Goal: Task Accomplishment & Management: Manage account settings

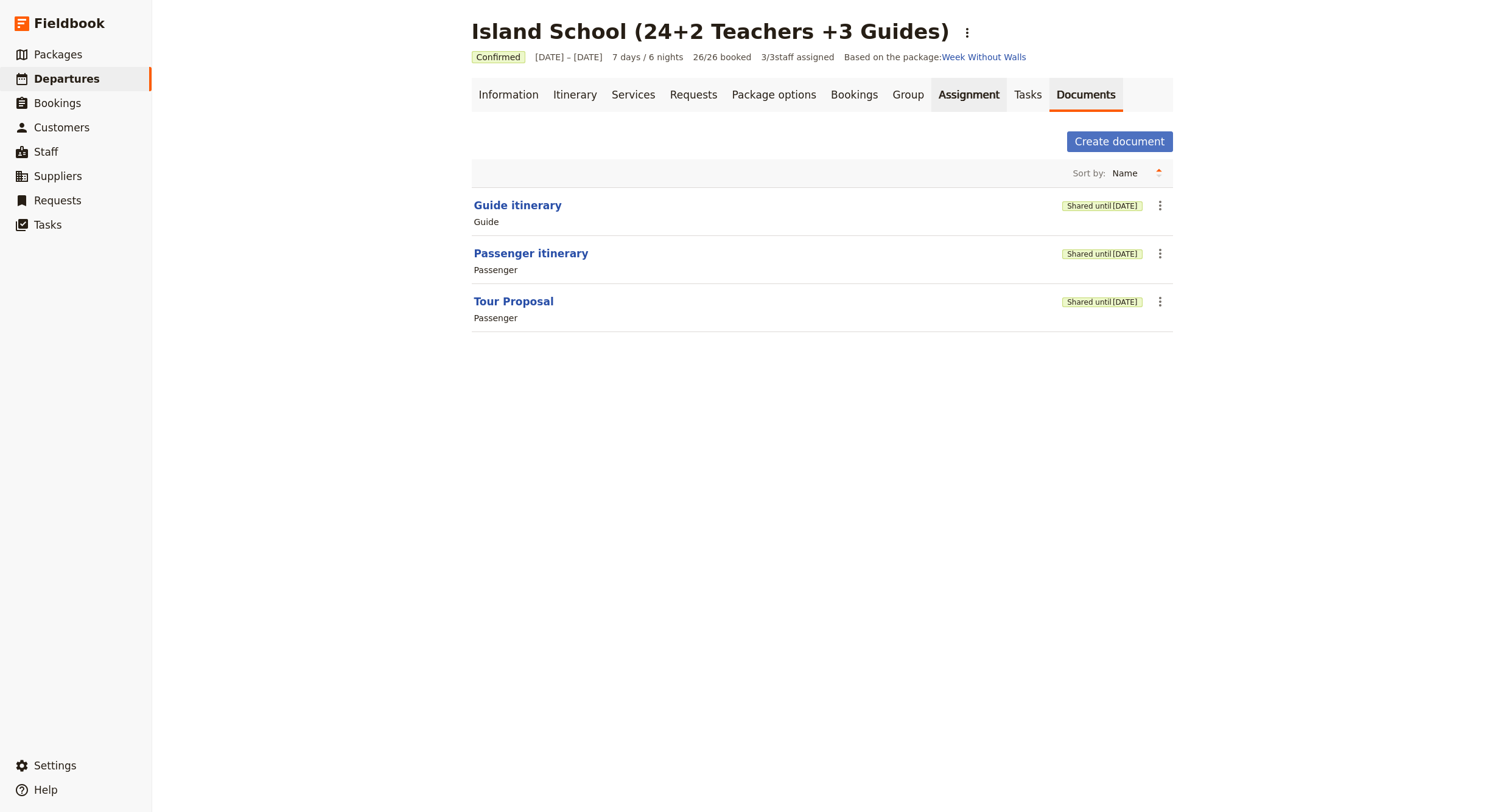
click at [931, 101] on link "Assignment" at bounding box center [969, 95] width 76 height 34
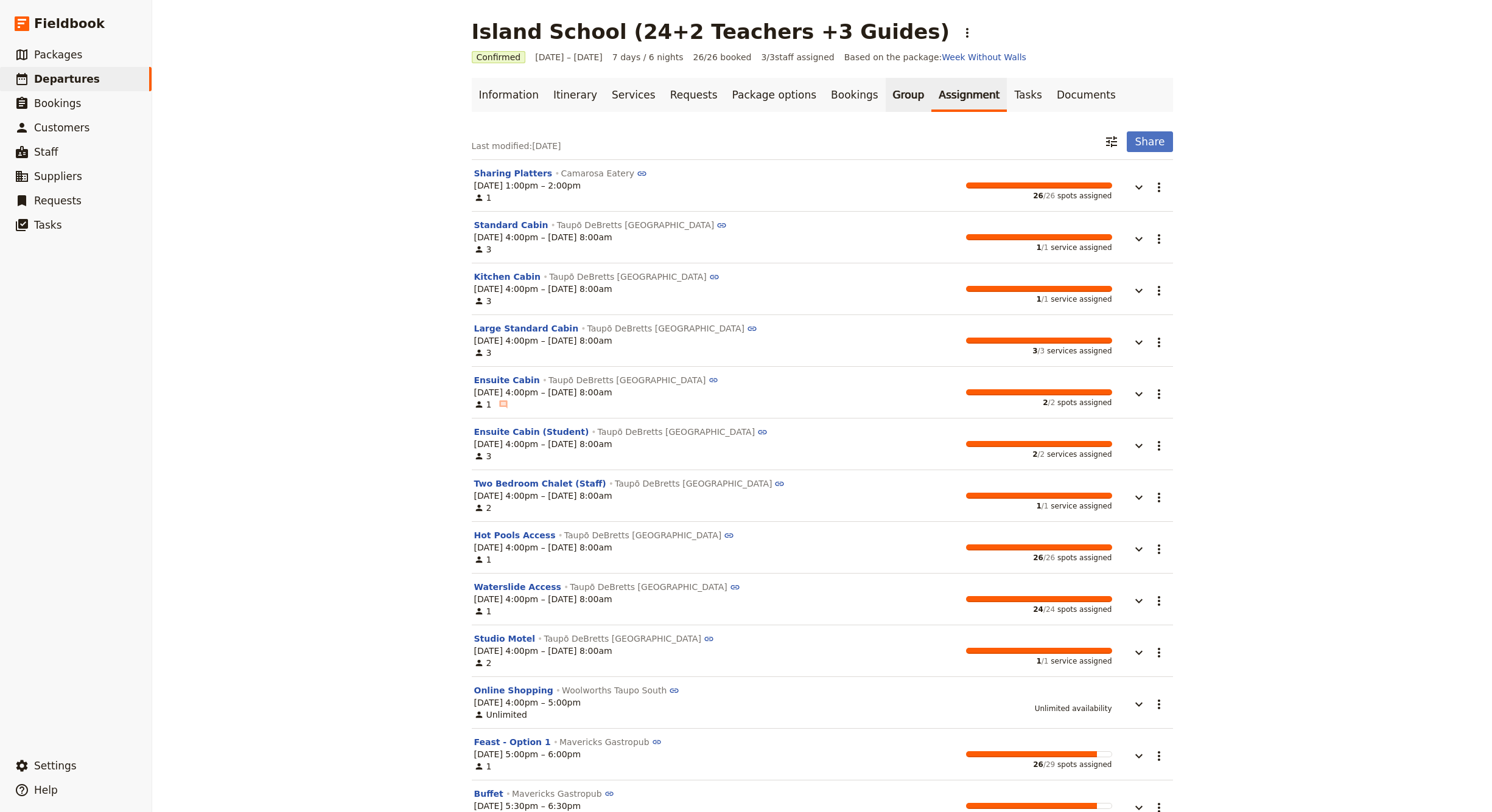
click at [885, 100] on link "Group" at bounding box center [908, 95] width 46 height 34
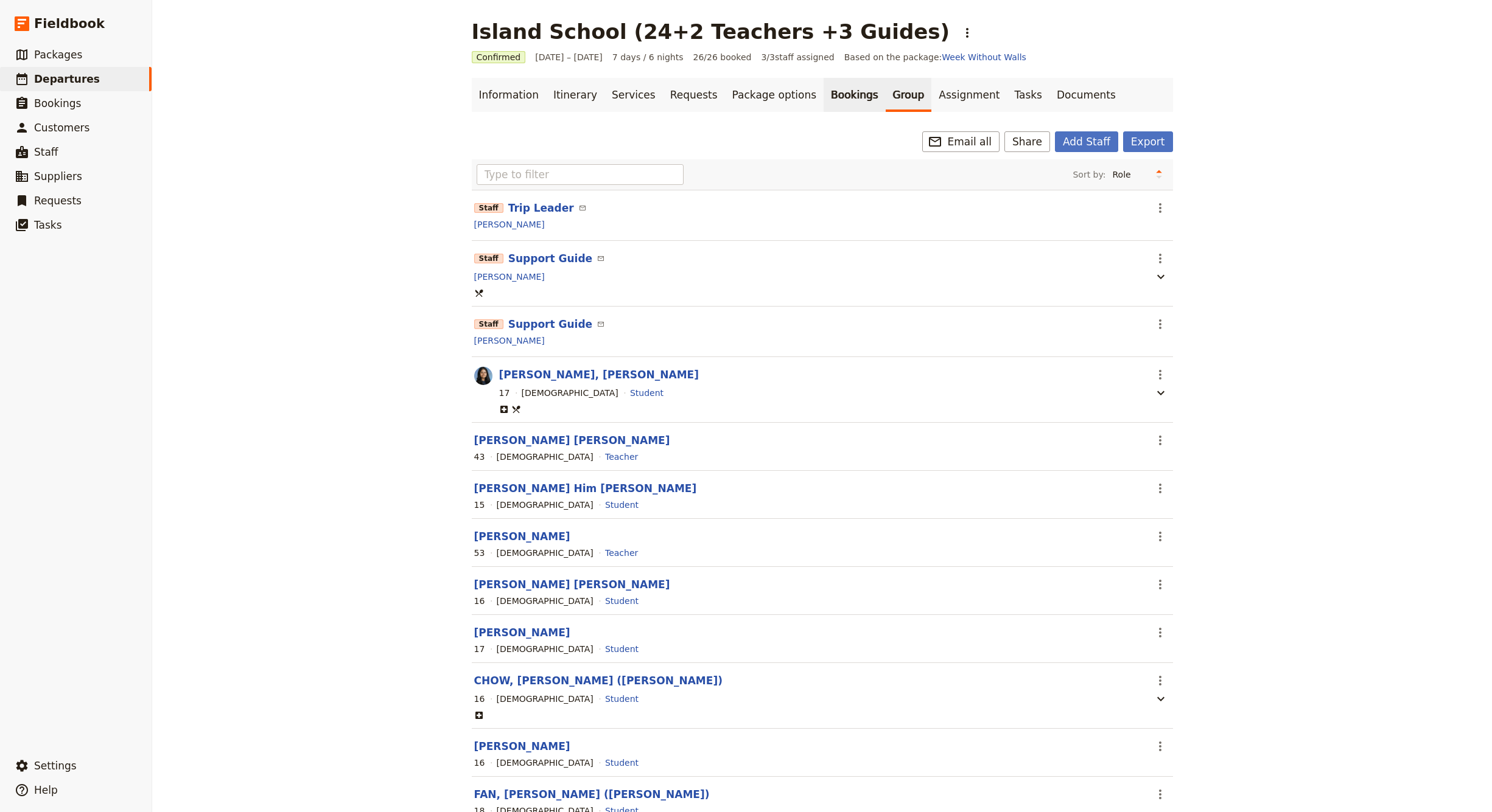
click at [824, 100] on link "Bookings" at bounding box center [854, 95] width 62 height 34
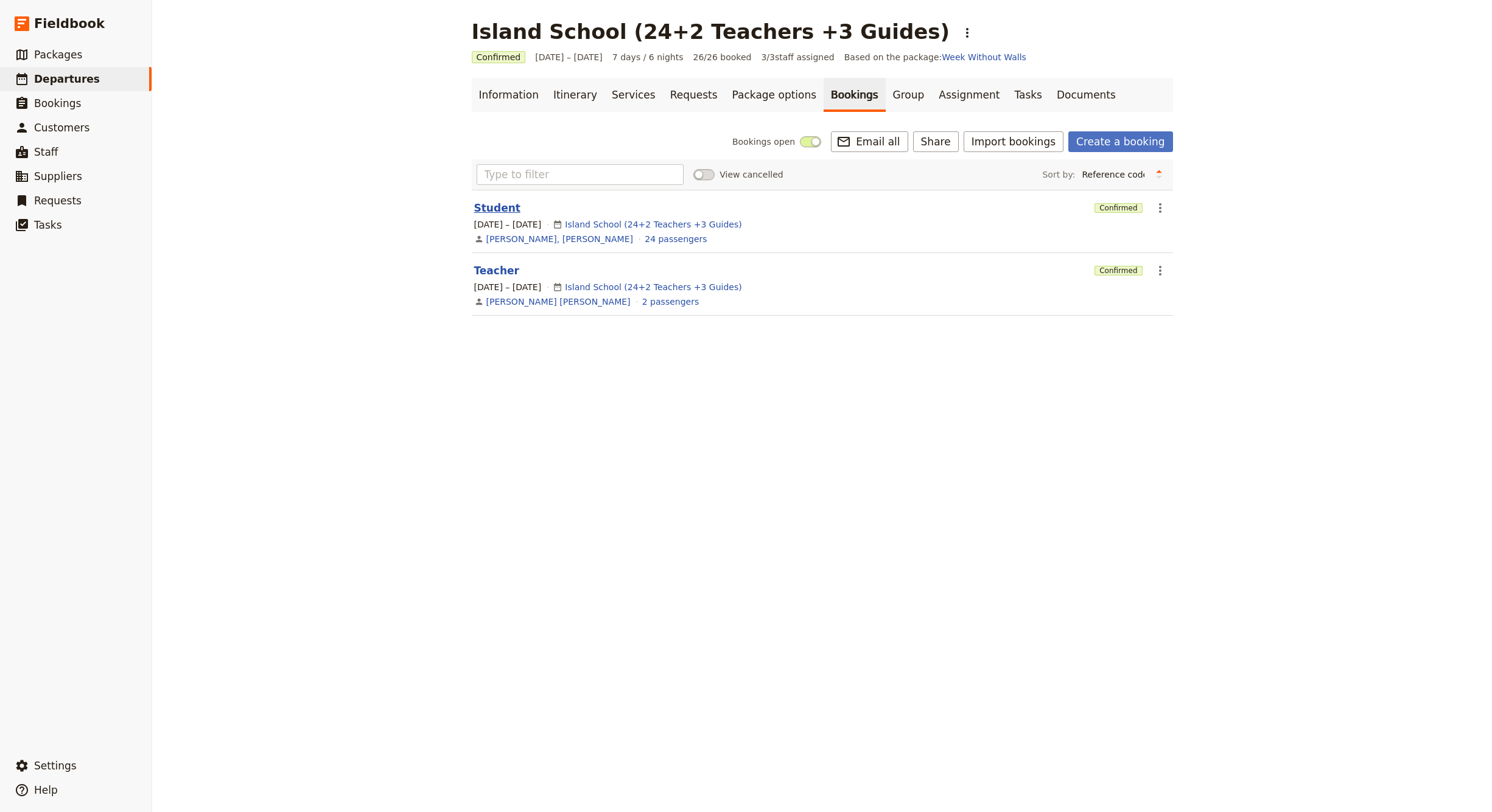
click at [507, 209] on button "Student" at bounding box center [497, 208] width 46 height 15
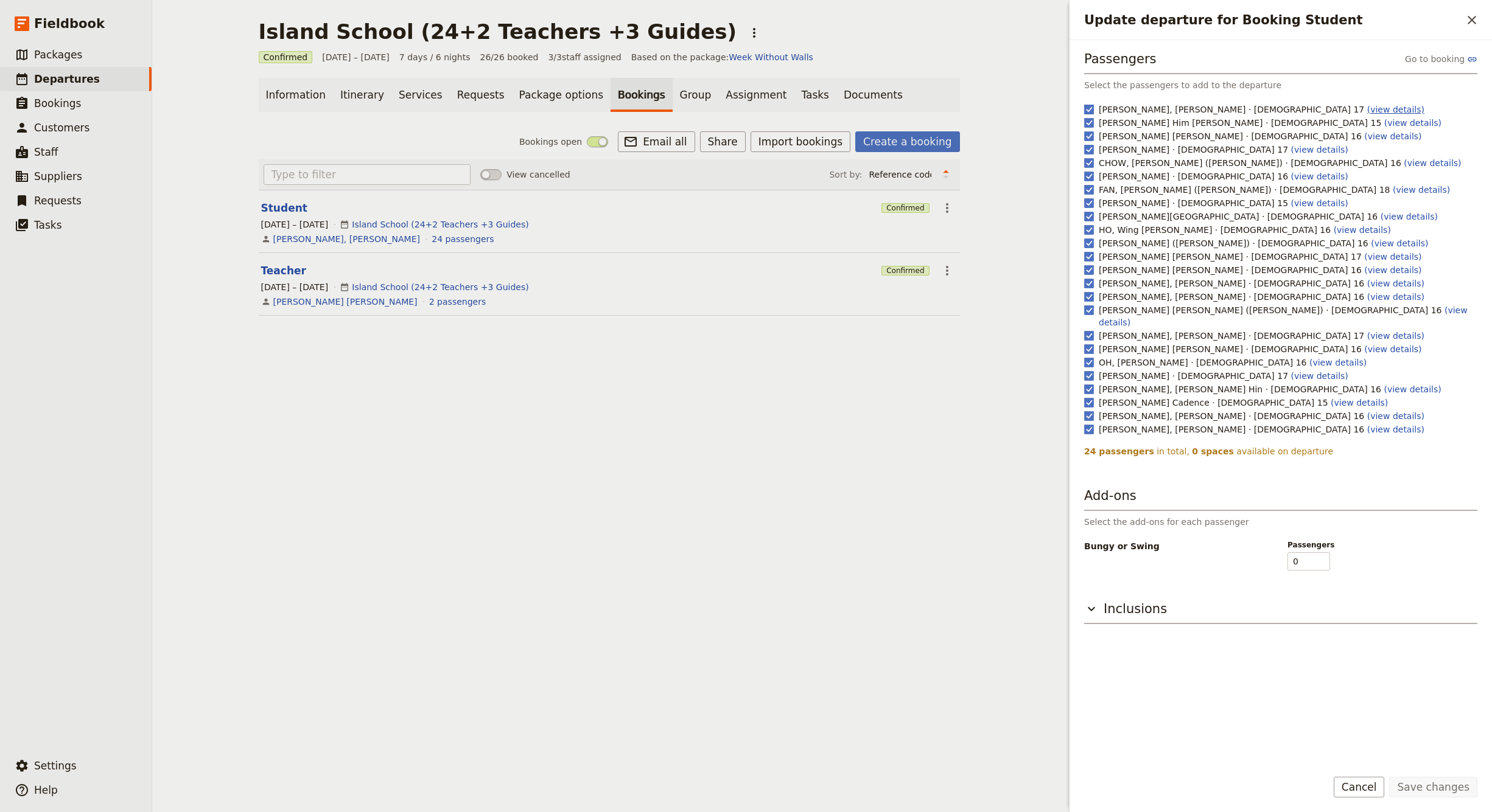
click at [1367, 109] on link "(view details)" at bounding box center [1395, 109] width 57 height 10
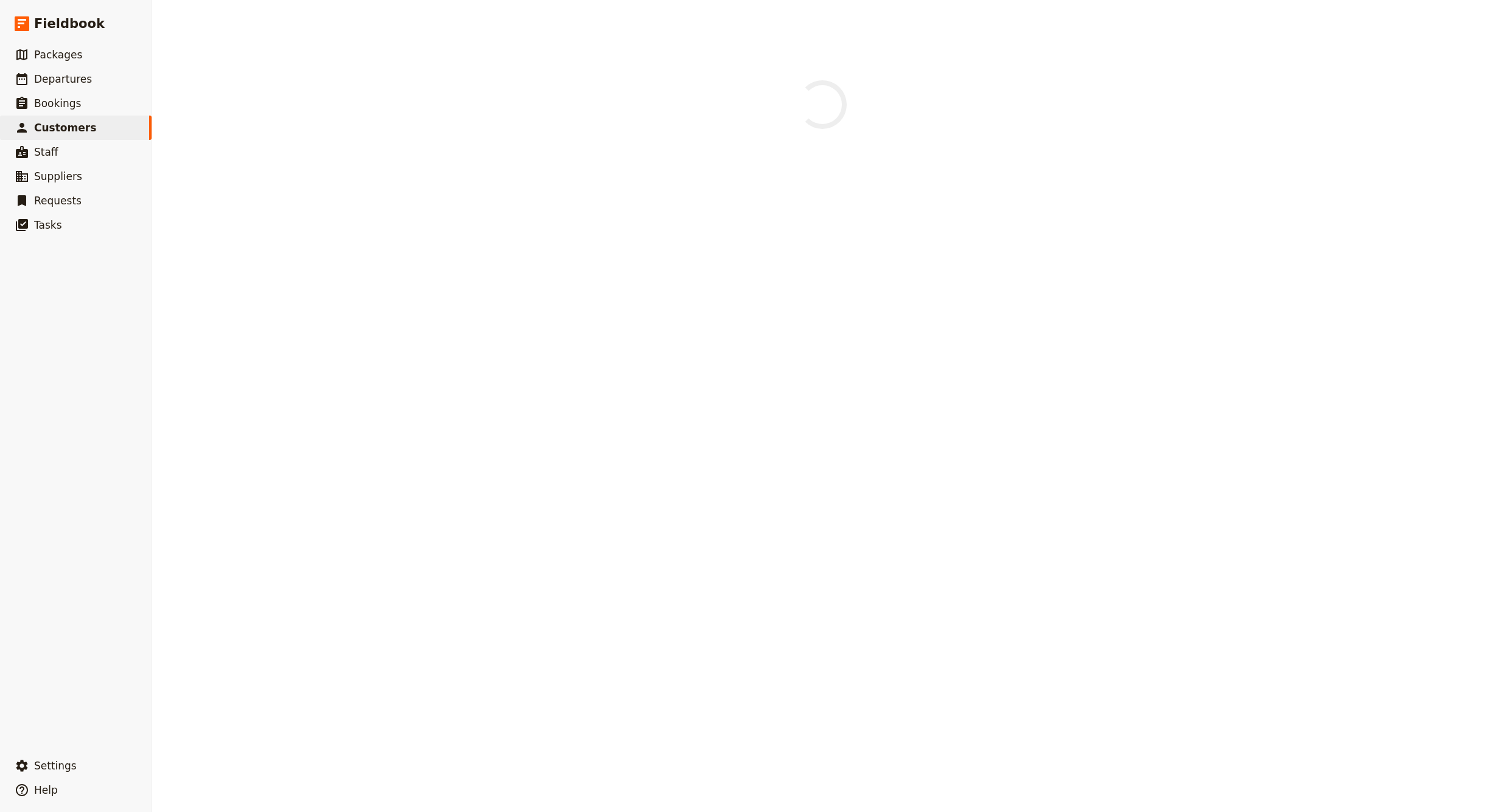
select select "[DEMOGRAPHIC_DATA]"
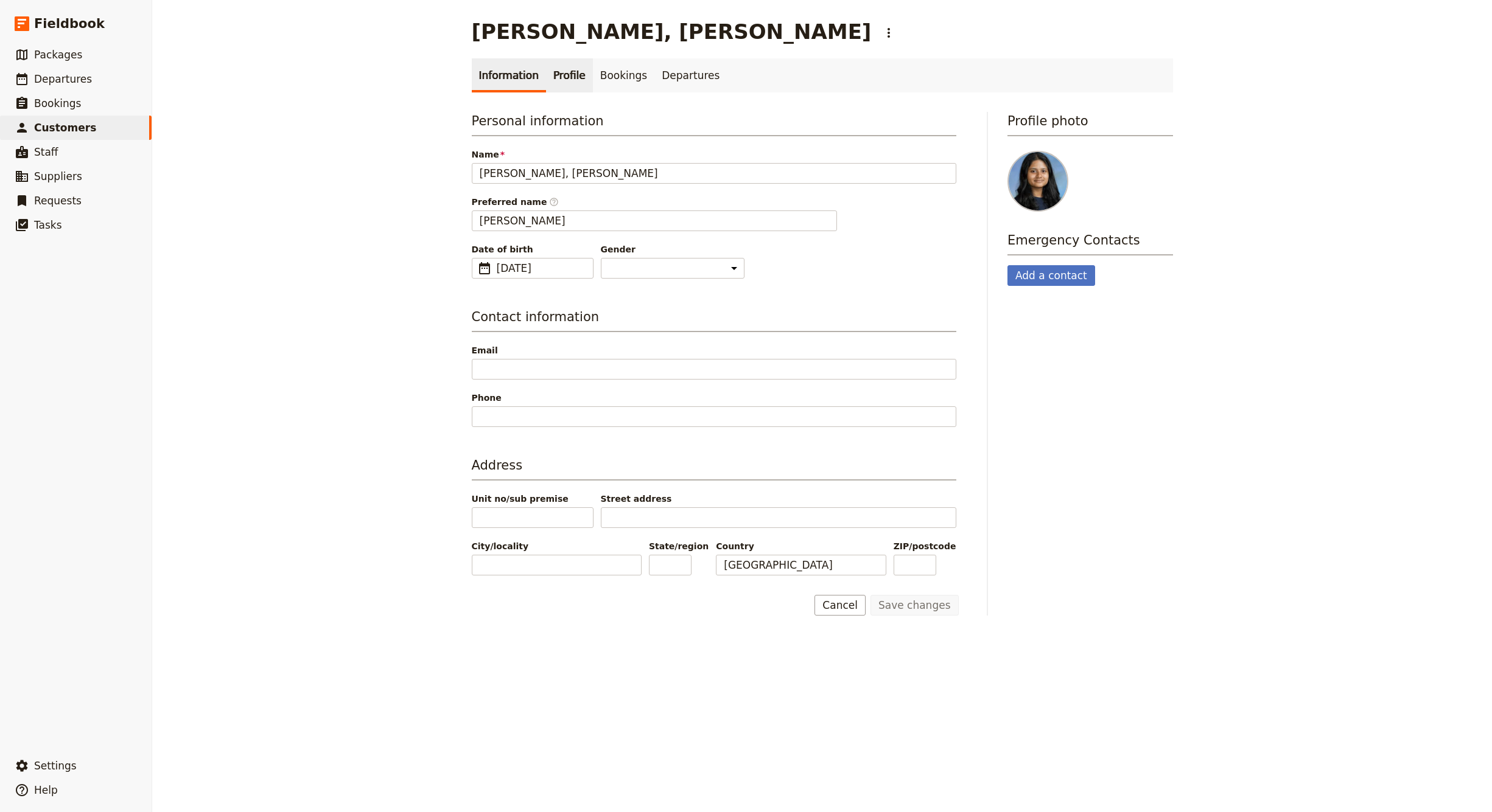
click at [563, 72] on link "Profile" at bounding box center [570, 76] width 47 height 34
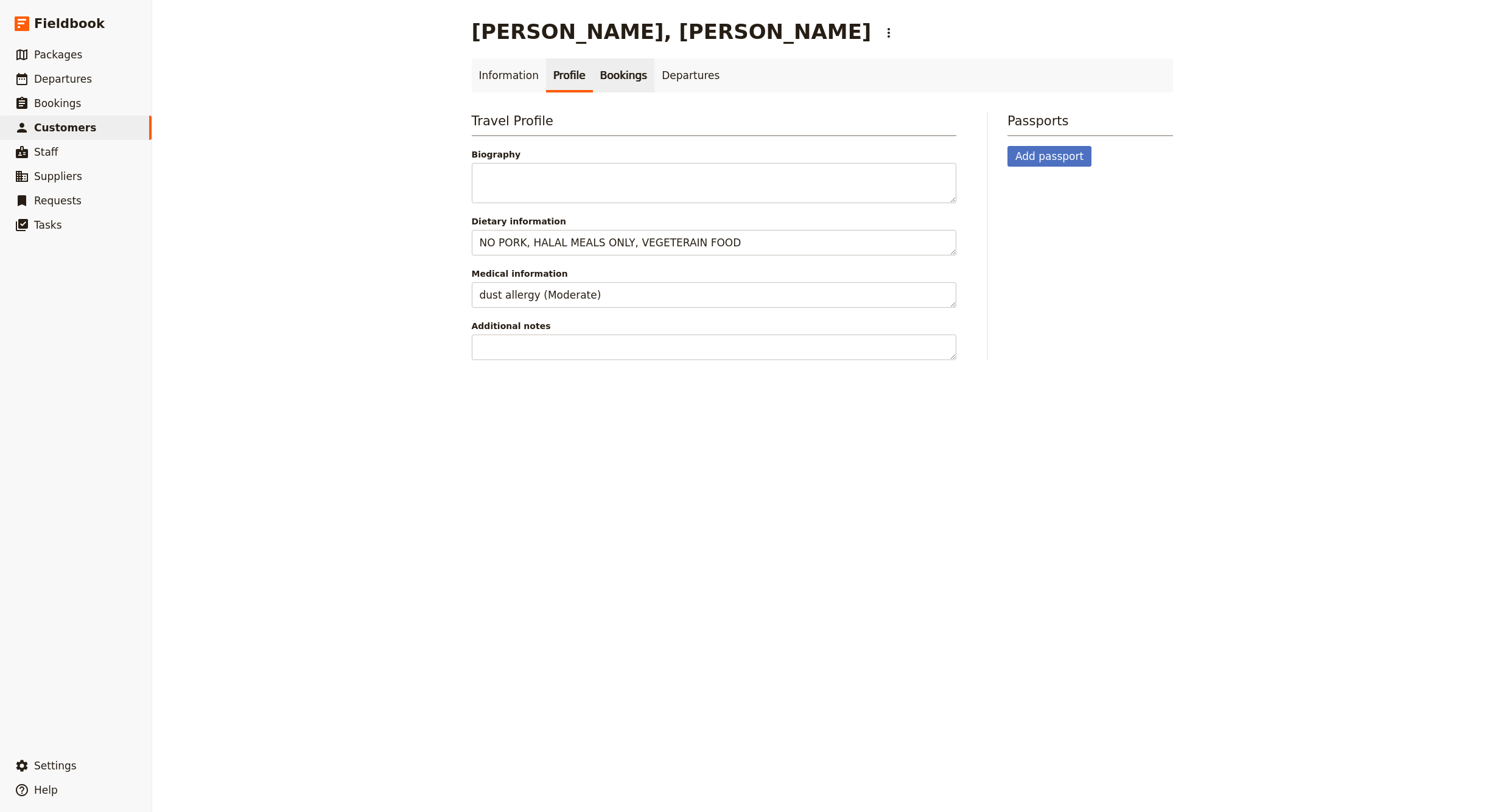
click at [604, 75] on link "Bookings" at bounding box center [623, 76] width 62 height 34
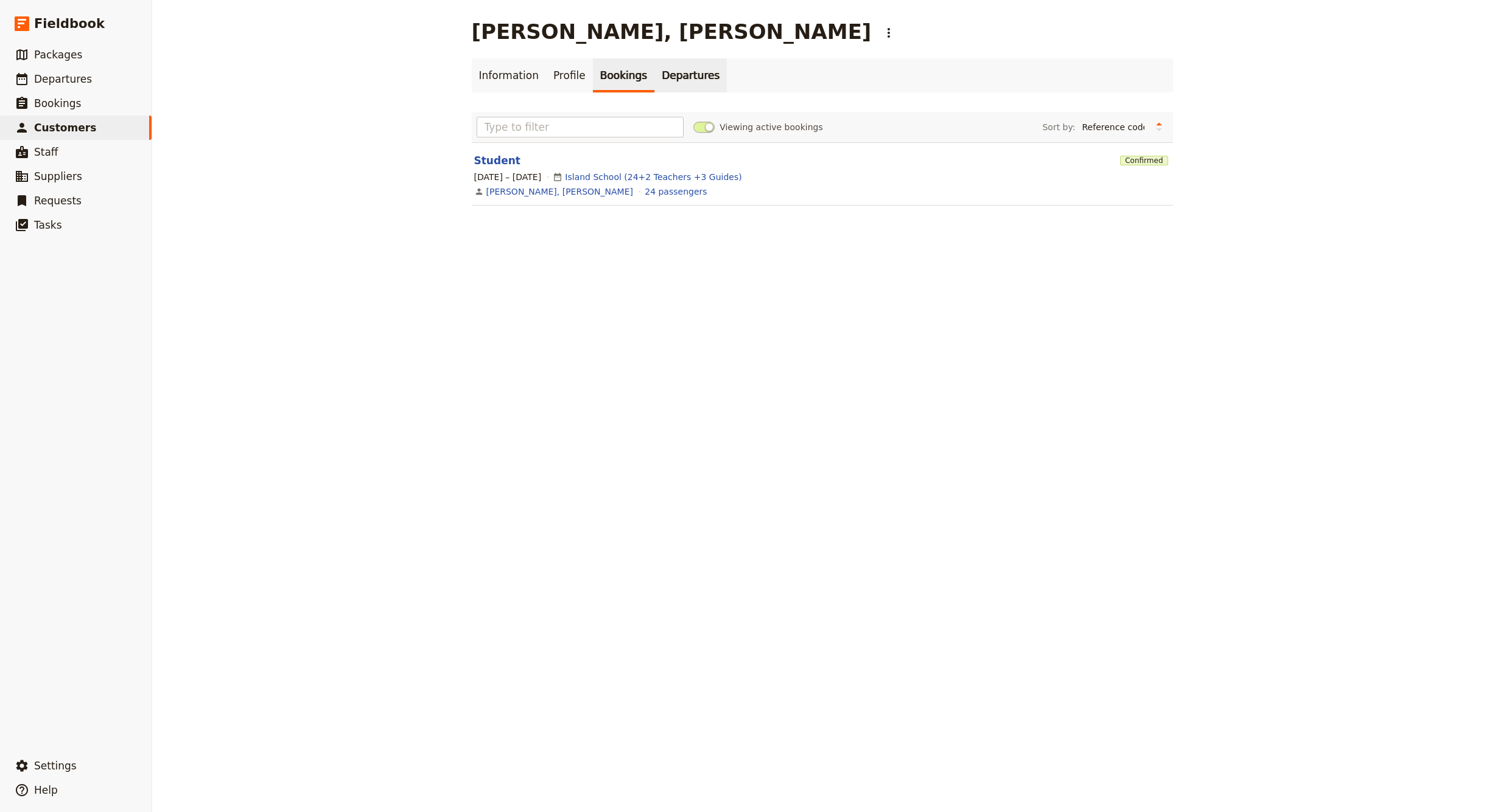
click at [668, 78] on link "Departures" at bounding box center [690, 76] width 72 height 34
click at [613, 77] on link "Bookings" at bounding box center [623, 76] width 62 height 34
click at [501, 72] on link "Information" at bounding box center [509, 76] width 74 height 34
select select "[DEMOGRAPHIC_DATA]"
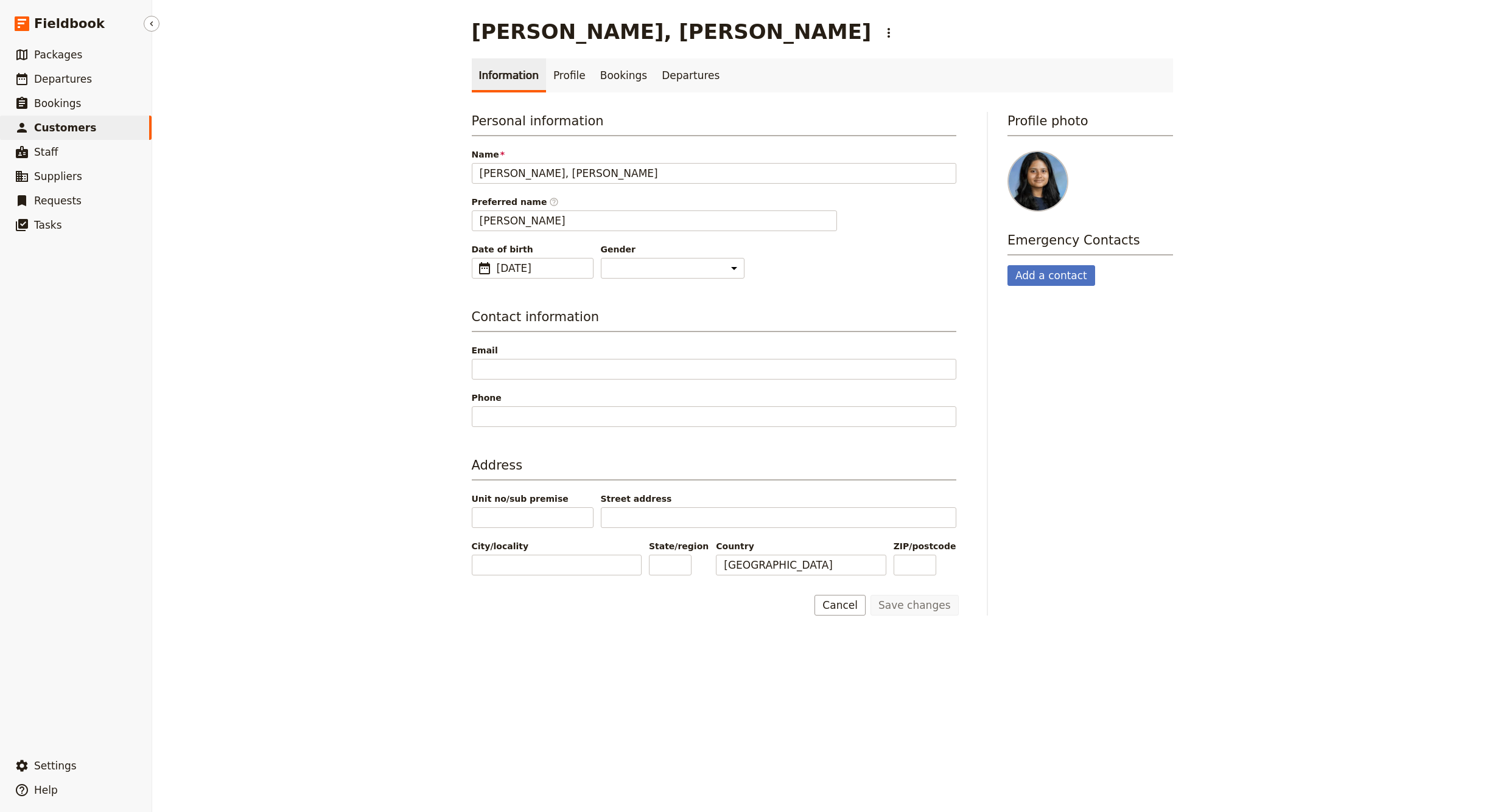
click at [56, 129] on span "Customers" at bounding box center [65, 128] width 62 height 12
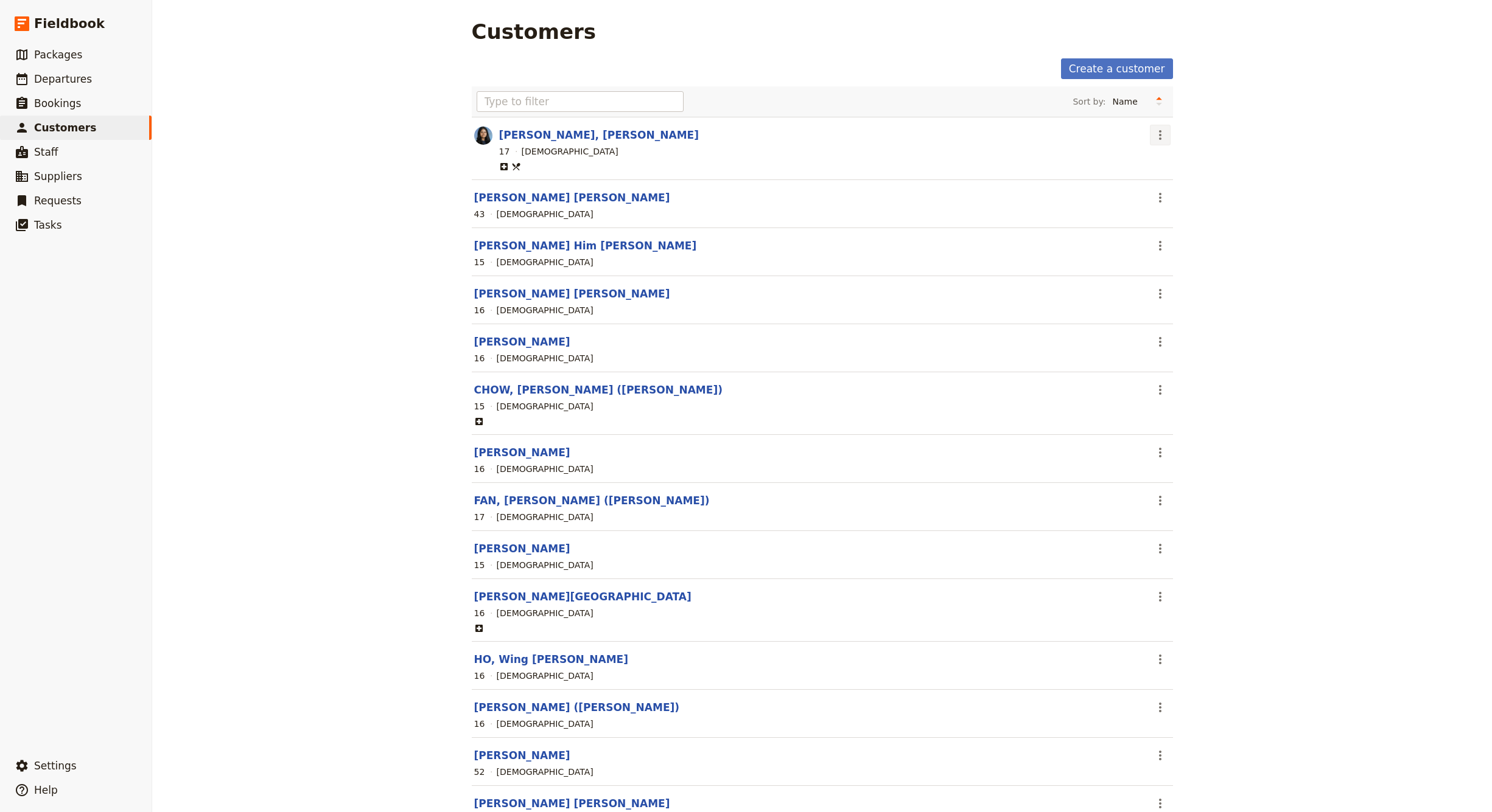
click at [1160, 135] on icon "Actions" at bounding box center [1160, 135] width 3 height 10
click at [1169, 166] on span "View customer" at bounding box center [1190, 161] width 64 height 12
select select "[DEMOGRAPHIC_DATA]"
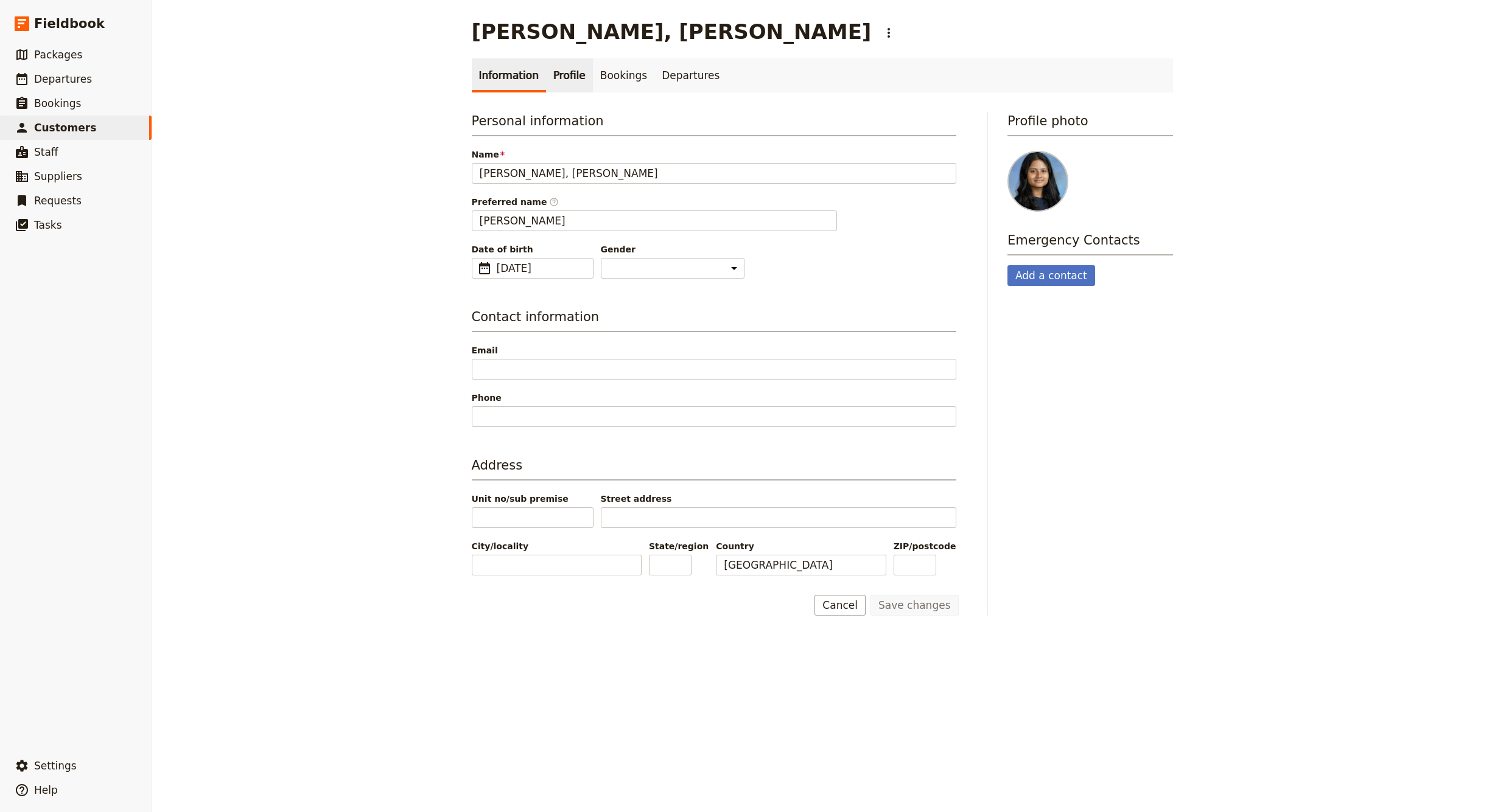
click at [556, 74] on link "Profile" at bounding box center [570, 76] width 47 height 34
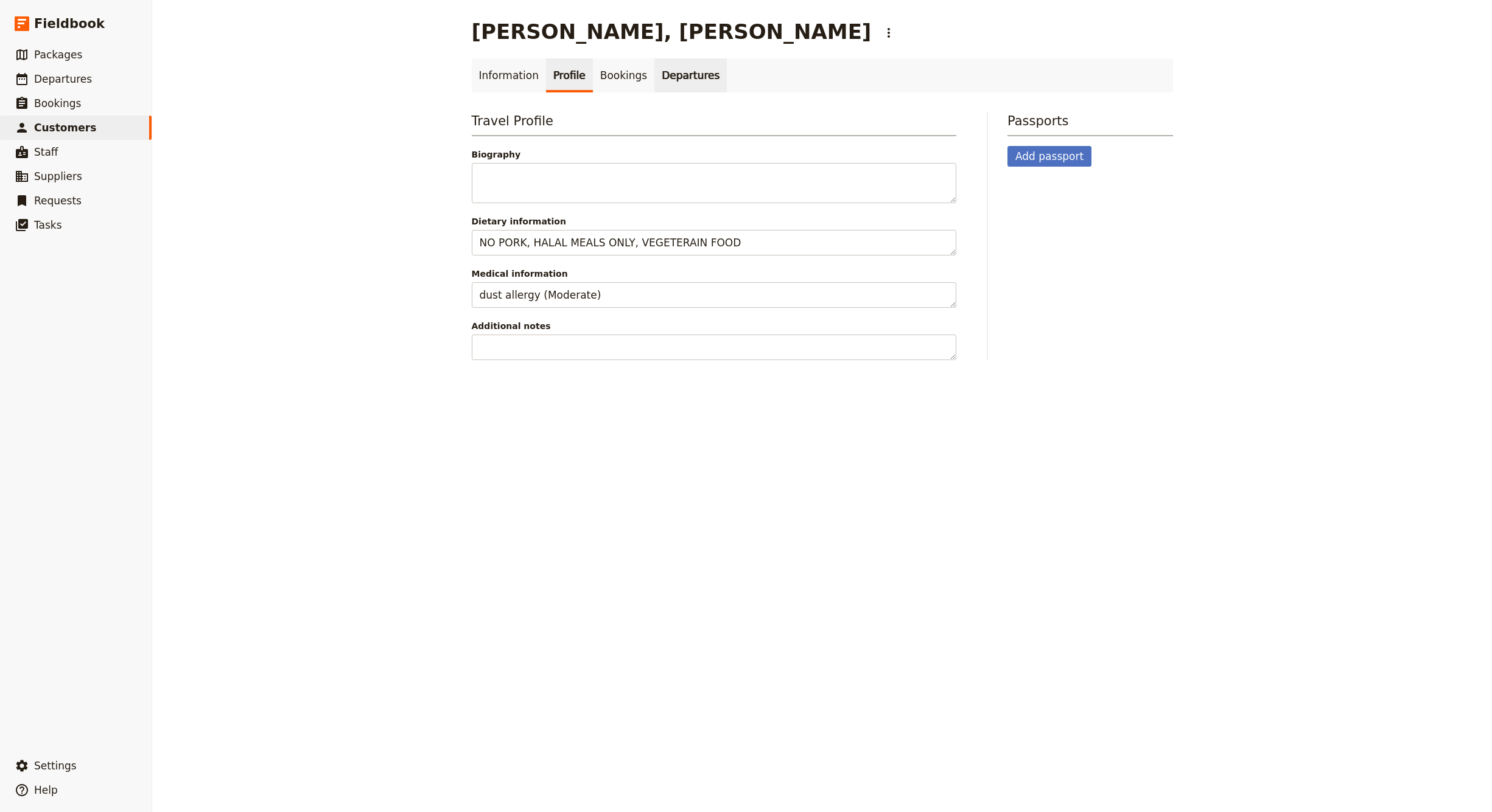
click at [671, 79] on link "Departures" at bounding box center [690, 76] width 72 height 34
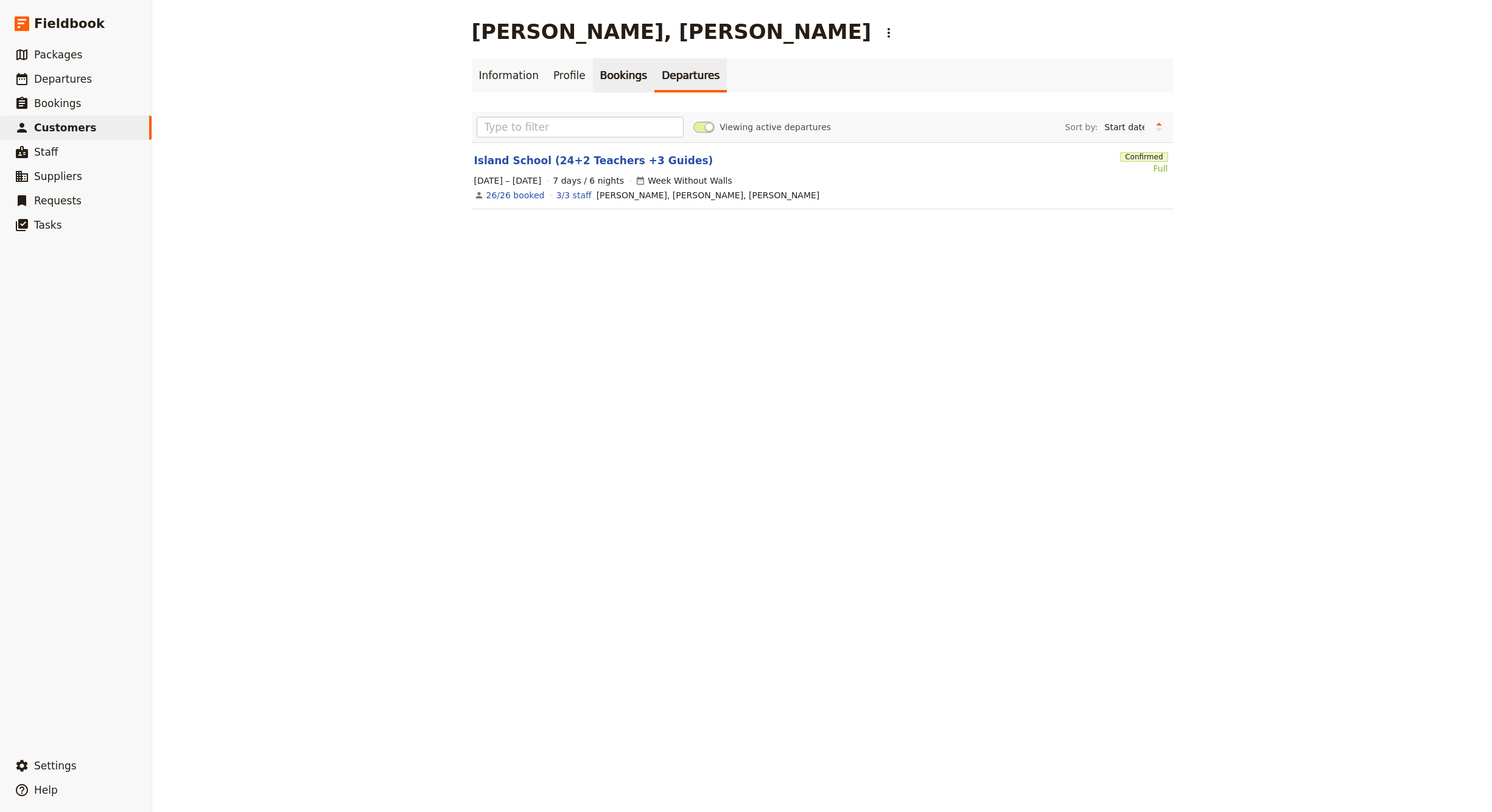
click at [636, 77] on link "Bookings" at bounding box center [623, 76] width 62 height 34
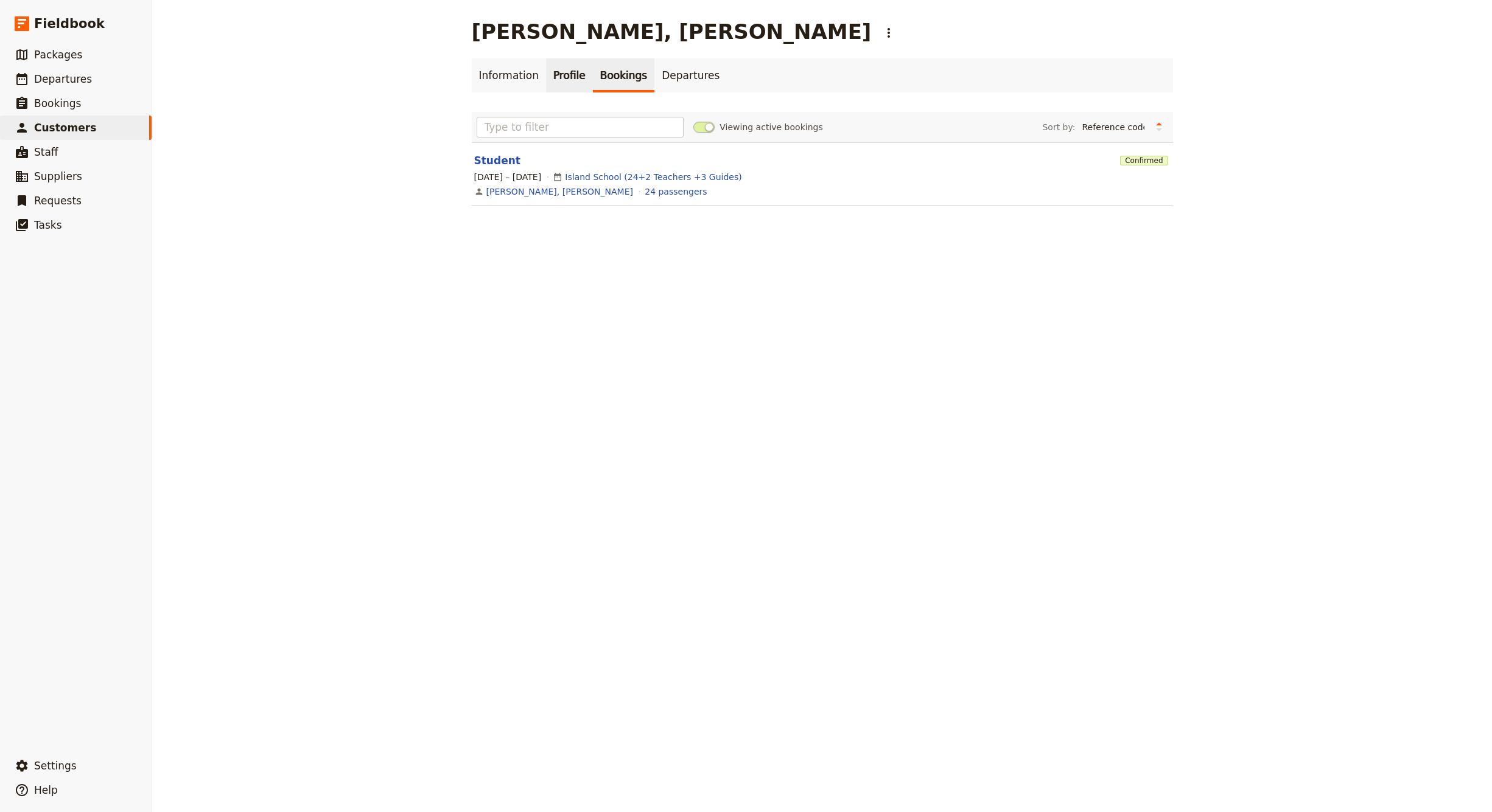
click at [546, 77] on link "Profile" at bounding box center [570, 76] width 47 height 34
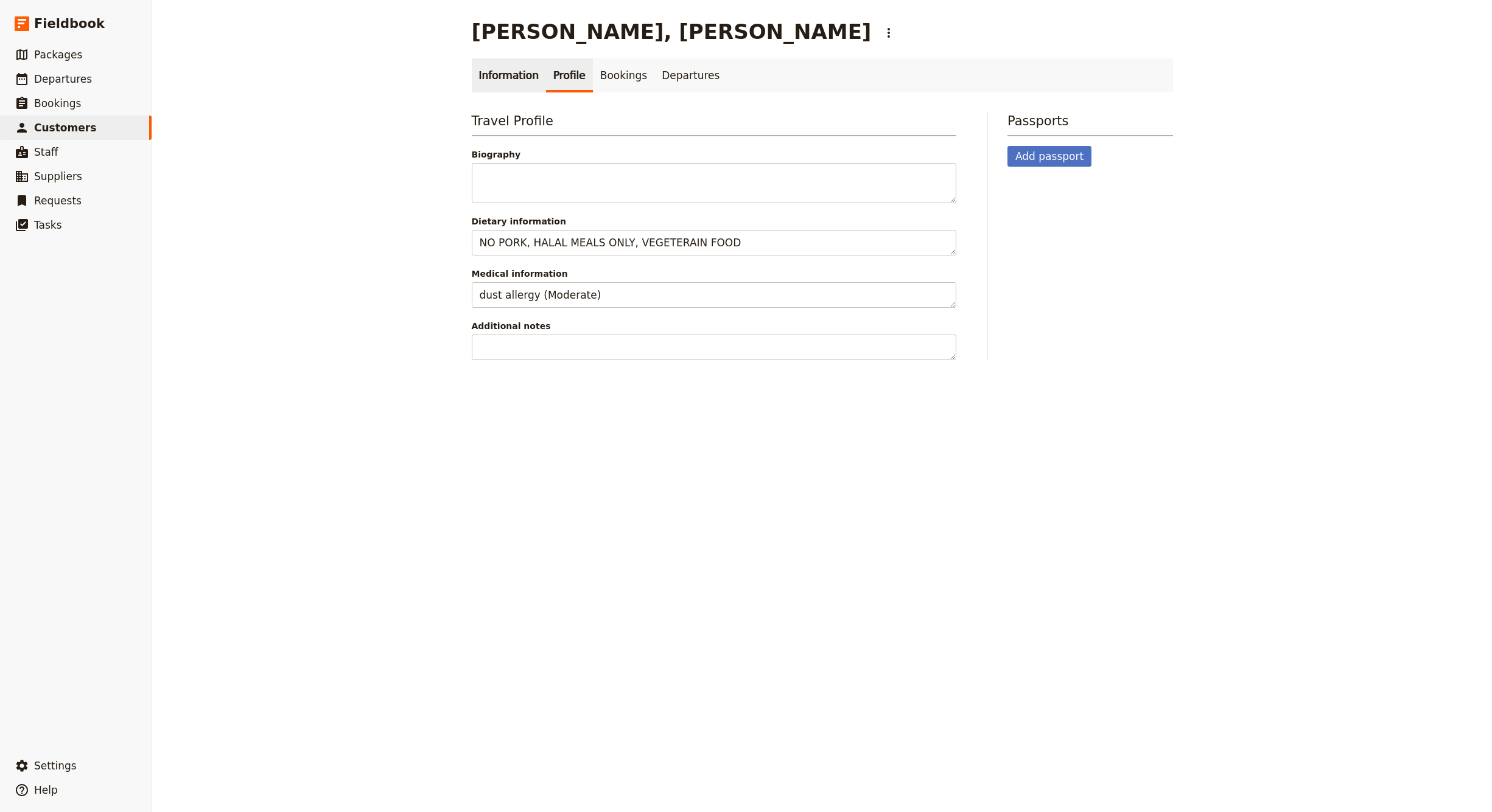
click at [500, 77] on link "Information" at bounding box center [509, 76] width 74 height 34
select select "[DEMOGRAPHIC_DATA]"
